Goal: Register for event/course

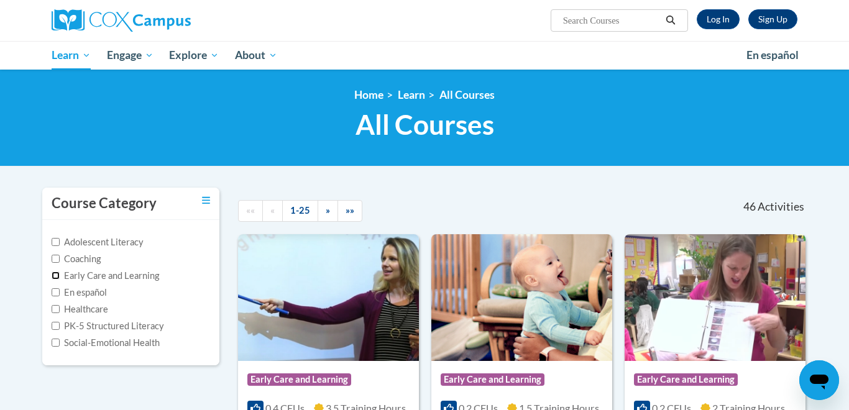
click at [53, 277] on input "Early Care and Learning" at bounding box center [56, 276] width 8 height 8
checkbox input "true"
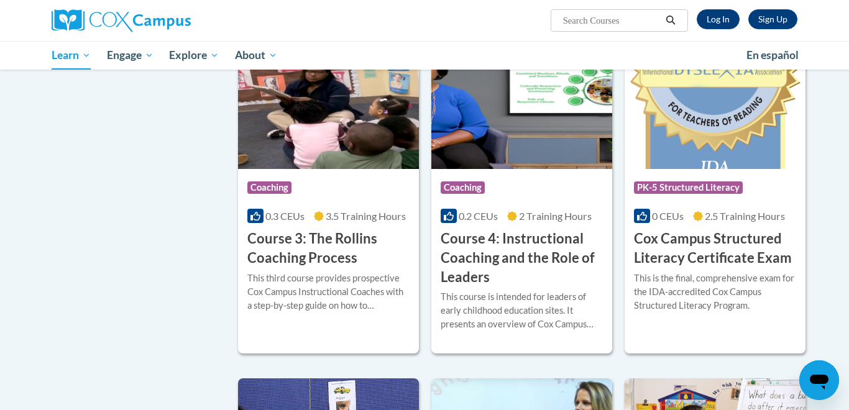
scroll to position [869, 0]
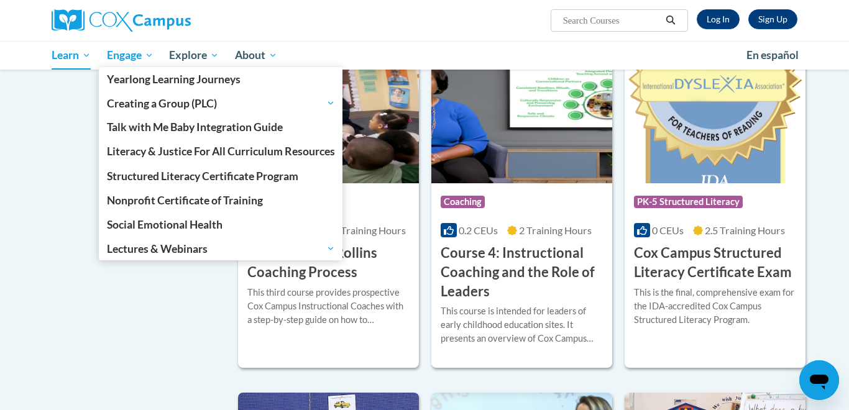
click at [127, 58] on span "Engage" at bounding box center [130, 55] width 47 height 15
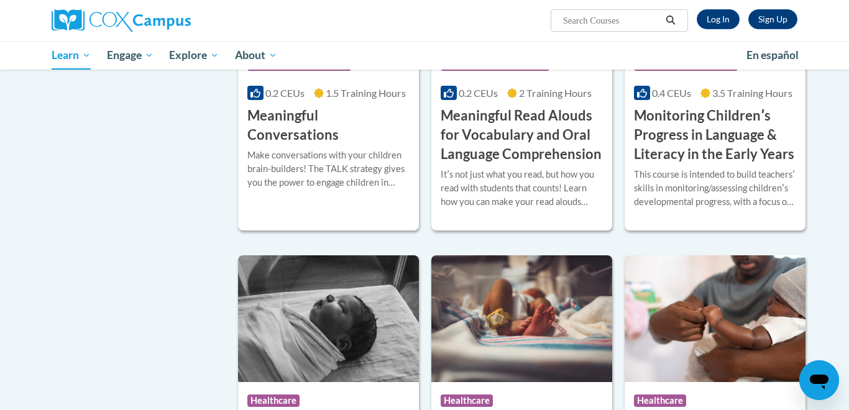
scroll to position [1964, 0]
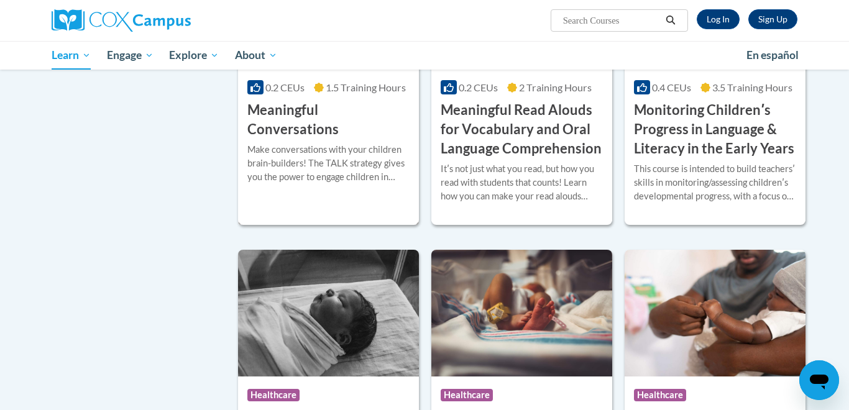
click at [314, 134] on h3 "Meaningful Conversations" at bounding box center [328, 120] width 162 height 39
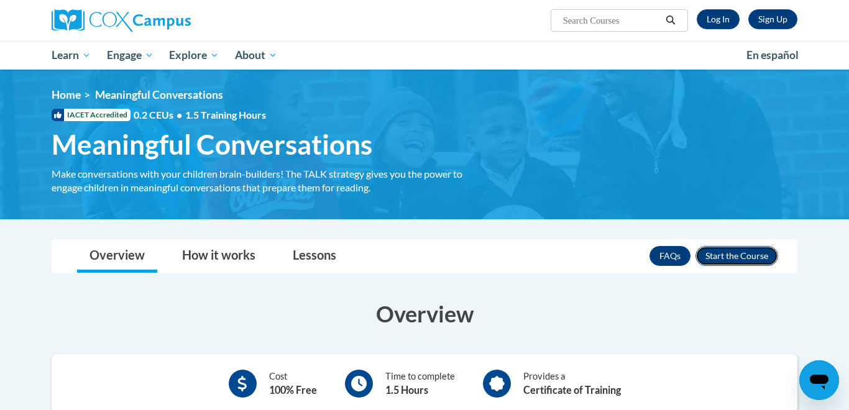
click at [735, 253] on button "Enroll" at bounding box center [736, 256] width 83 height 20
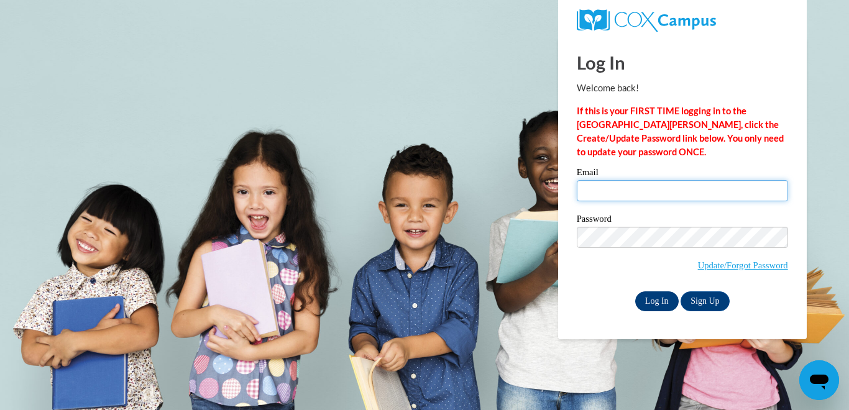
type input "wendi.crouch@icloud.com"
click at [651, 294] on input "Log In" at bounding box center [656, 301] width 43 height 20
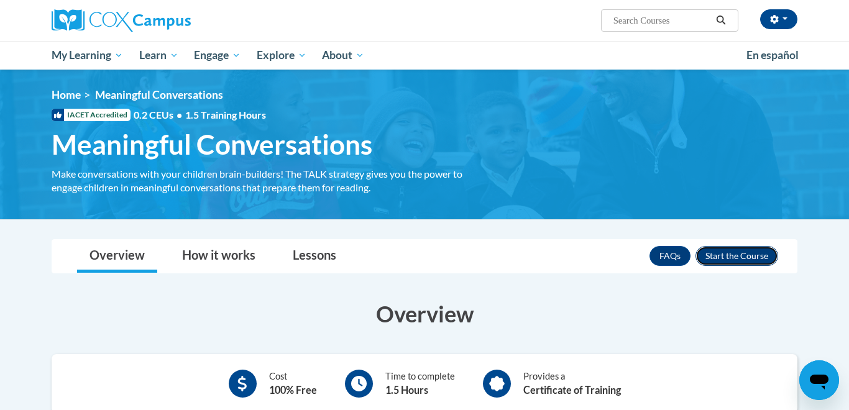
click at [721, 252] on button "Enroll" at bounding box center [736, 256] width 83 height 20
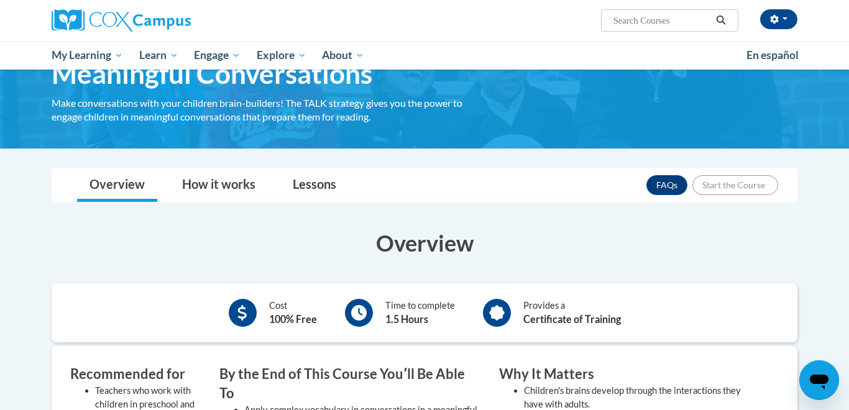
scroll to position [132, 0]
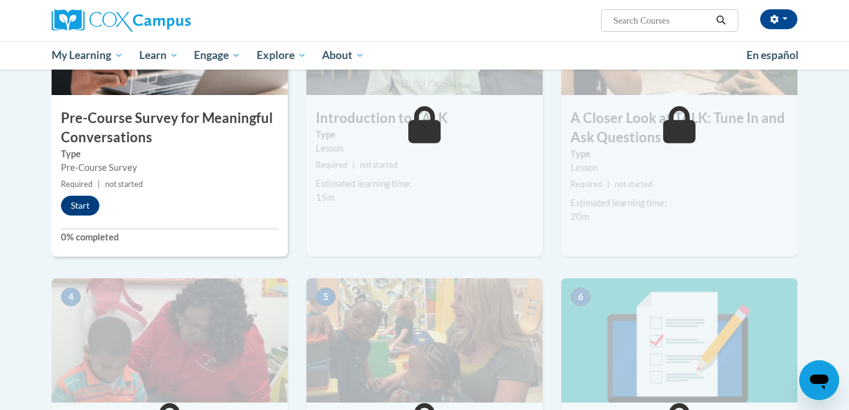
scroll to position [368, 0]
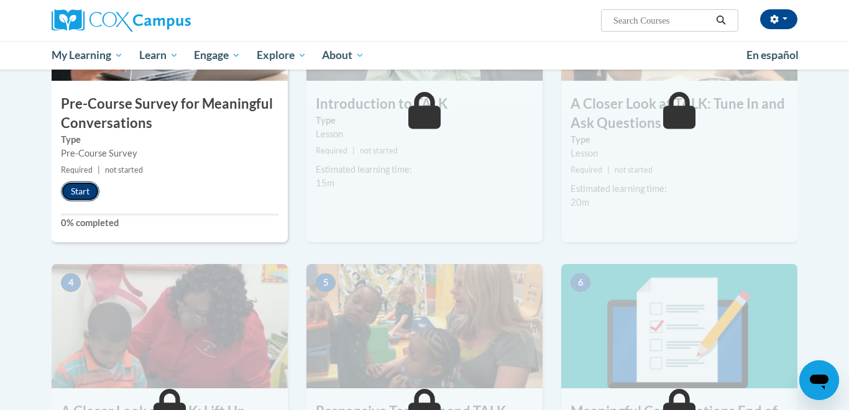
click at [86, 195] on button "Start" at bounding box center [80, 191] width 39 height 20
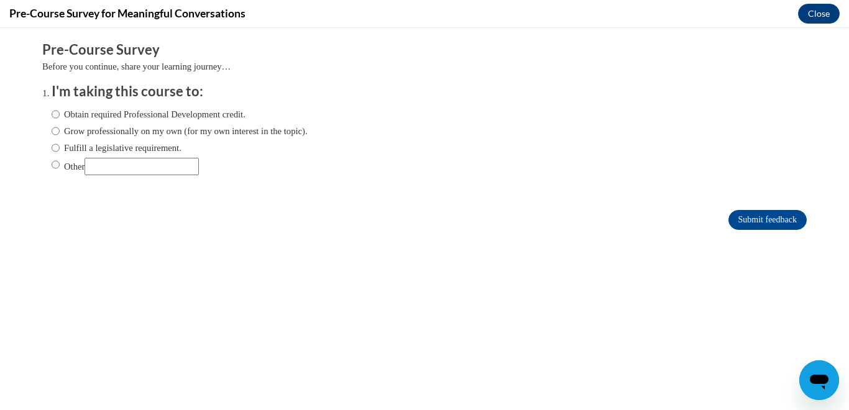
scroll to position [0, 0]
click at [57, 115] on input "Obtain required Professional Development credit." at bounding box center [56, 115] width 8 height 14
radio input "true"
click at [752, 217] on input "Submit feedback" at bounding box center [767, 220] width 78 height 20
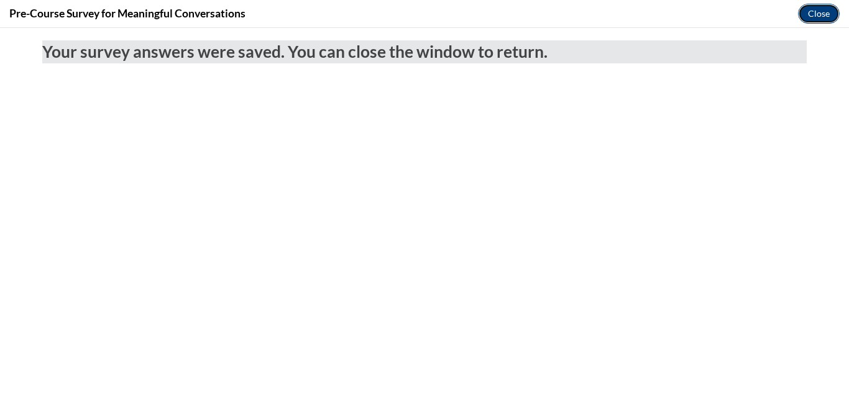
click at [816, 17] on button "Close" at bounding box center [819, 14] width 42 height 20
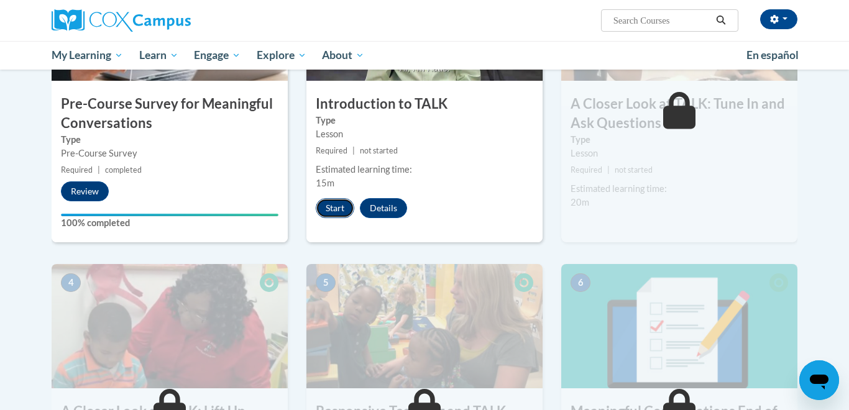
click at [327, 209] on button "Start" at bounding box center [335, 208] width 39 height 20
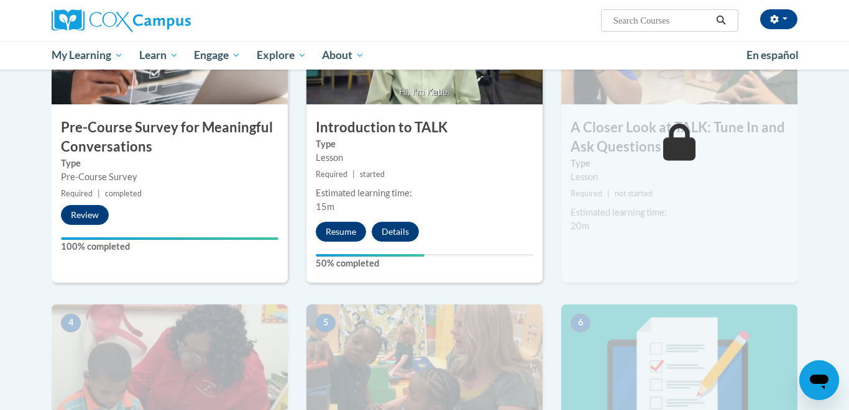
scroll to position [345, 0]
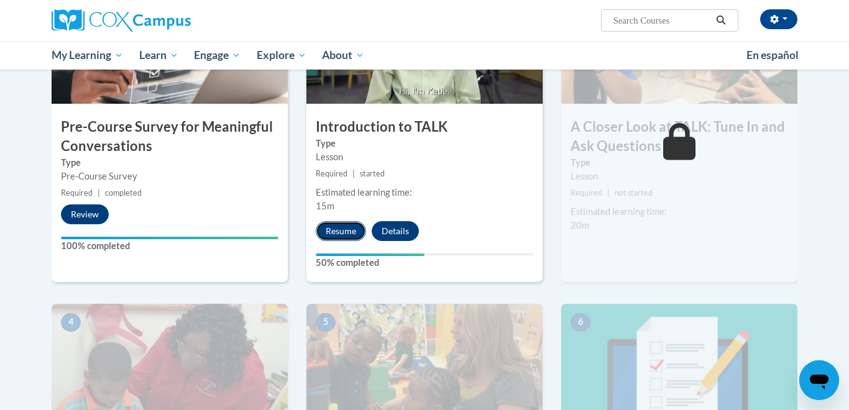
click at [347, 231] on button "Resume" at bounding box center [341, 231] width 50 height 20
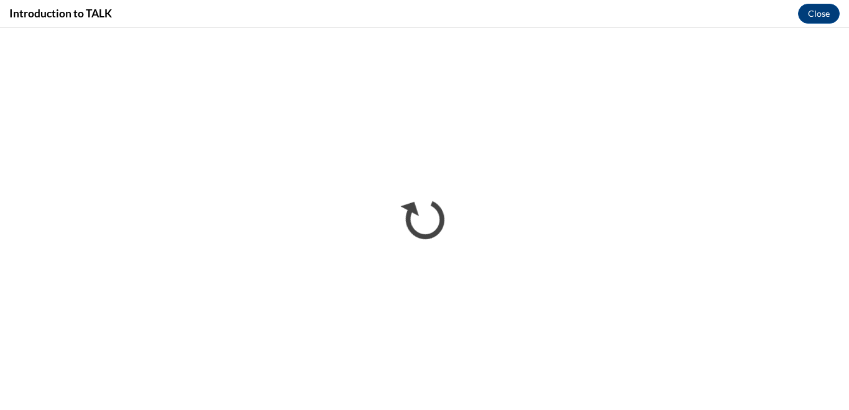
scroll to position [0, 0]
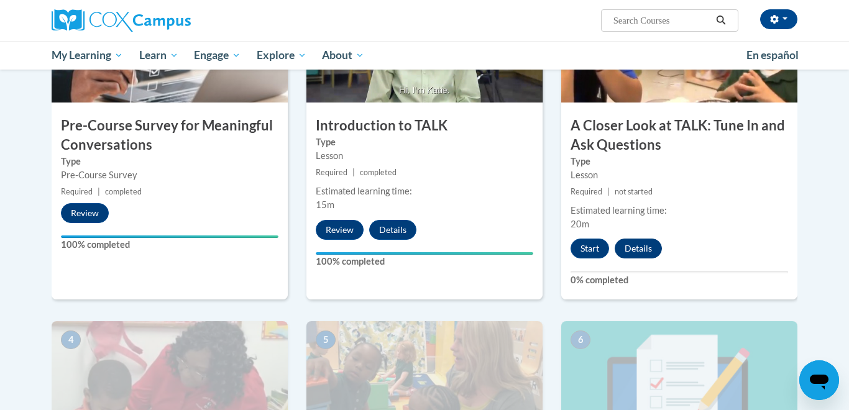
scroll to position [341, 0]
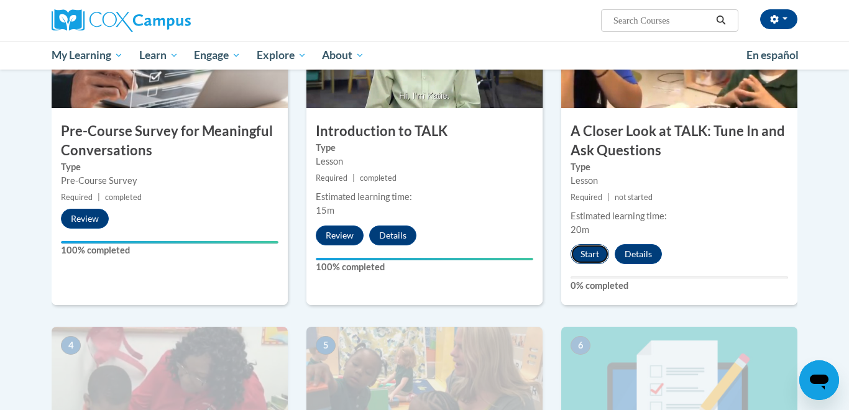
click at [591, 250] on button "Start" at bounding box center [589, 254] width 39 height 20
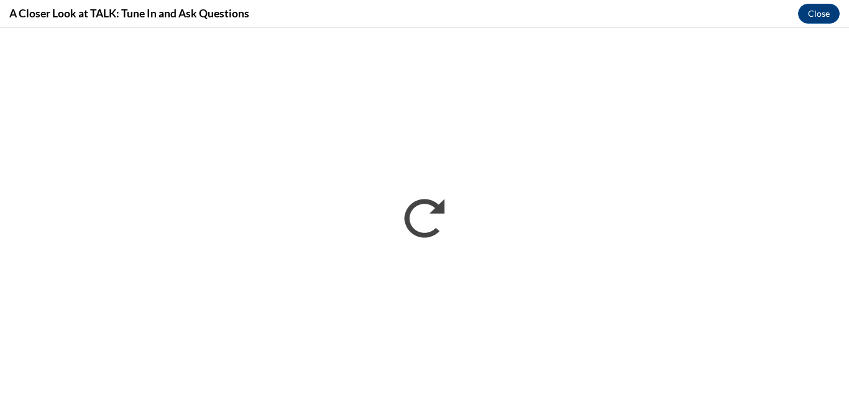
scroll to position [0, 0]
